Goal: Task Accomplishment & Management: Manage account settings

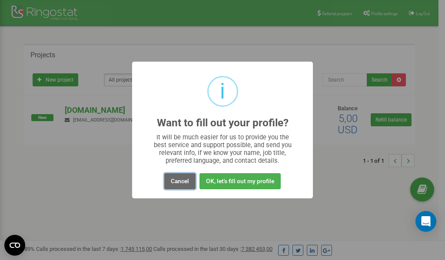
click at [181, 180] on button "Cancel" at bounding box center [179, 182] width 31 height 16
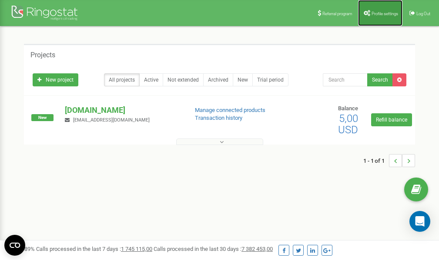
click at [378, 13] on span "Profile settings" at bounding box center [384, 13] width 27 height 5
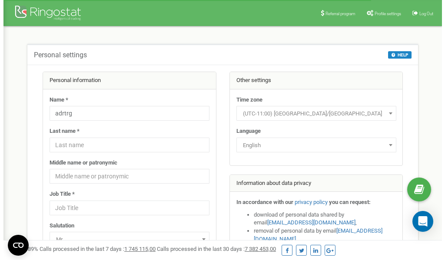
scroll to position [43, 0]
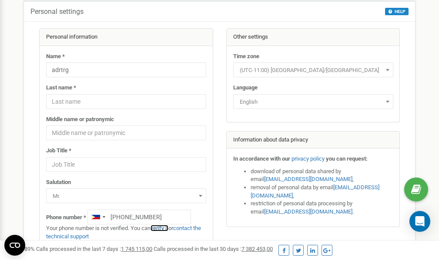
click at [162, 228] on link "verify it" at bounding box center [159, 228] width 18 height 7
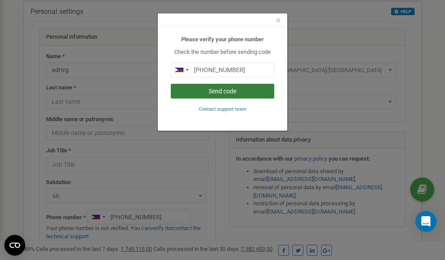
click at [219, 91] on button "Send code" at bounding box center [223, 91] width 104 height 15
